Goal: Transaction & Acquisition: Subscribe to service/newsletter

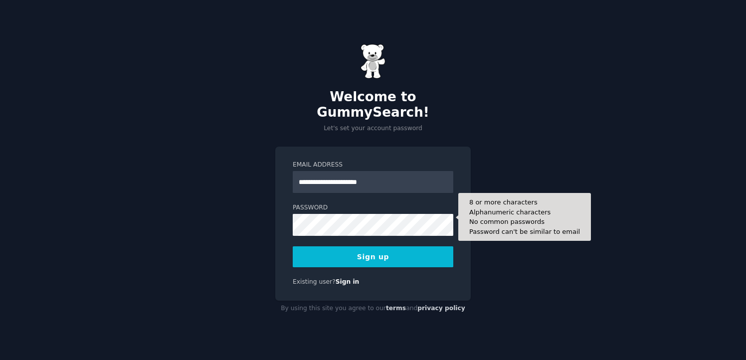
type input "**********"
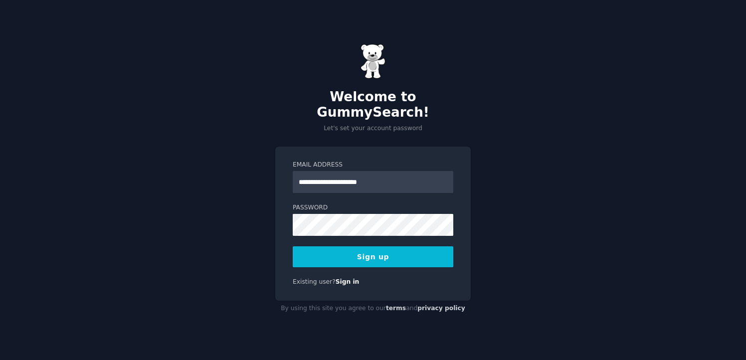
click at [375, 252] on button "Sign up" at bounding box center [373, 256] width 160 height 21
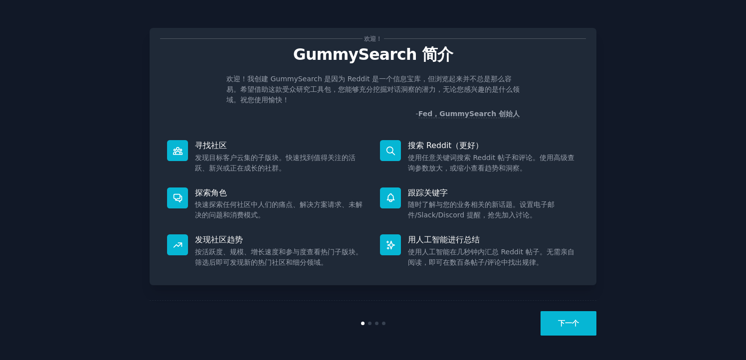
click at [559, 313] on button "下一个" at bounding box center [568, 323] width 56 height 24
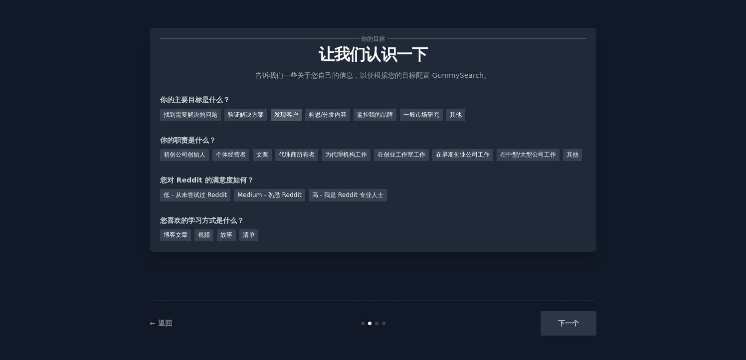
click at [289, 113] on font "发现客户" at bounding box center [286, 114] width 24 height 7
click at [461, 116] on font "其他" at bounding box center [456, 114] width 12 height 7
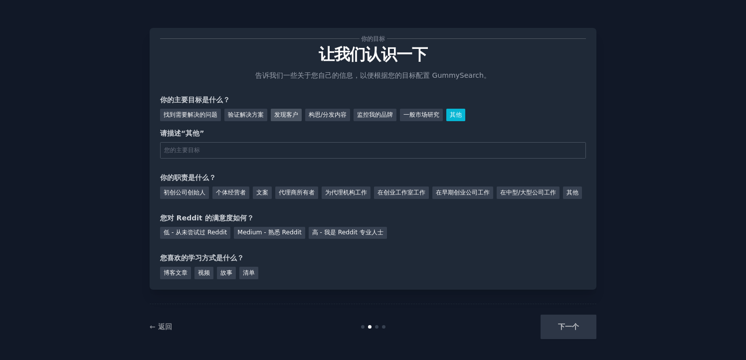
click at [287, 118] on div "发现客户" at bounding box center [286, 115] width 31 height 12
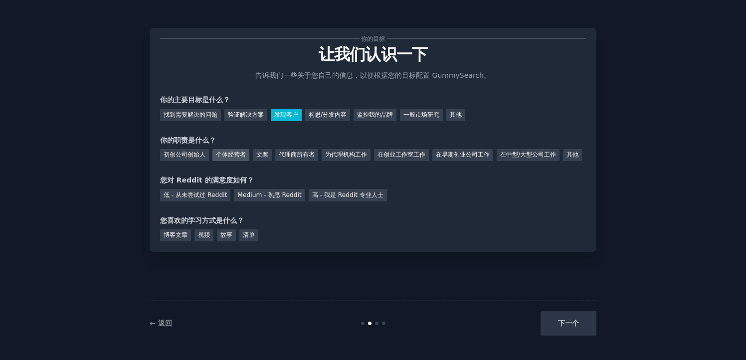
click at [241, 157] on font "个体经营者" at bounding box center [231, 154] width 30 height 7
click at [212, 198] on font "低 - 从未尝试过 Reddit" at bounding box center [194, 194] width 63 height 7
click at [184, 238] on font "博客文章" at bounding box center [175, 234] width 24 height 7
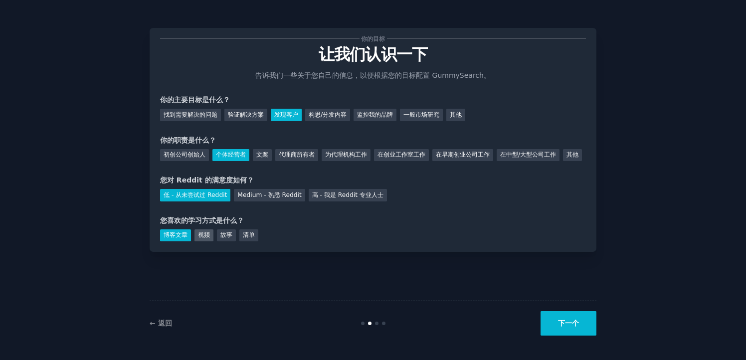
click at [202, 238] on font "视频" at bounding box center [204, 234] width 12 height 7
click at [184, 238] on font "博客文章" at bounding box center [175, 234] width 24 height 7
click at [574, 315] on button "下一个" at bounding box center [568, 323] width 56 height 24
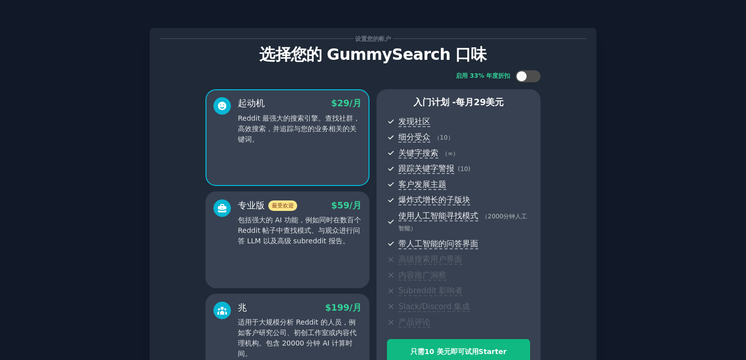
click at [565, 320] on div "启用 33% 年度折扣 起动机 $ 29 /月 Reddit 最强大的搜索引擎。查找社群，高效搜索，并追踪与您的业务相关的关键词。 专业版 最受欢迎 $ 59…" at bounding box center [373, 230] width 426 height 334
click at [526, 79] on div at bounding box center [527, 76] width 25 height 12
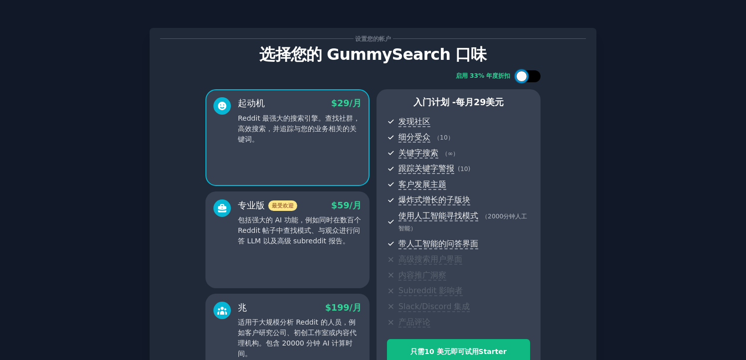
click at [526, 79] on div at bounding box center [527, 76] width 25 height 12
checkbox input "false"
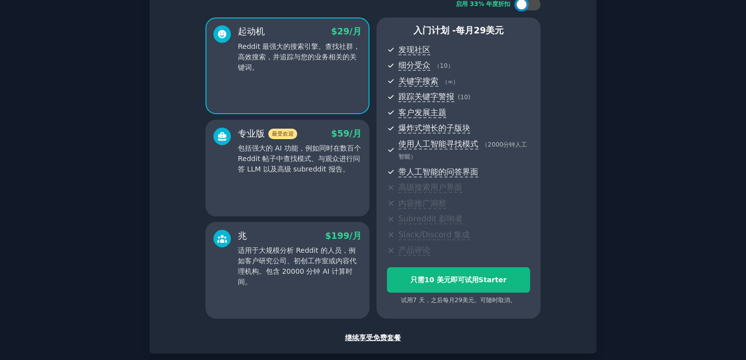
scroll to position [84, 0]
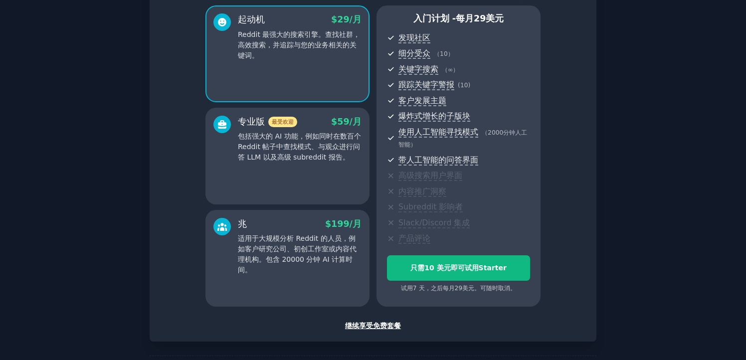
click at [362, 327] on font "继续享受免费套餐" at bounding box center [373, 325] width 56 height 8
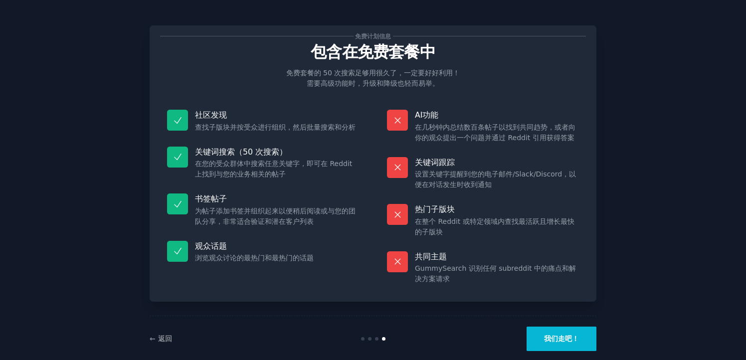
scroll to position [1, 0]
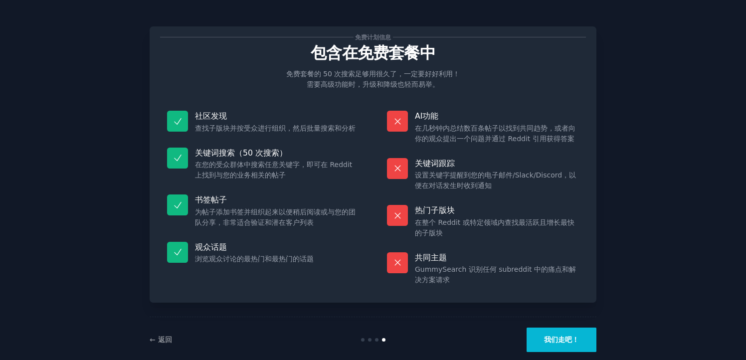
click at [555, 342] on font "我们走吧！" at bounding box center [561, 339] width 35 height 8
